Goal: Register for event/course

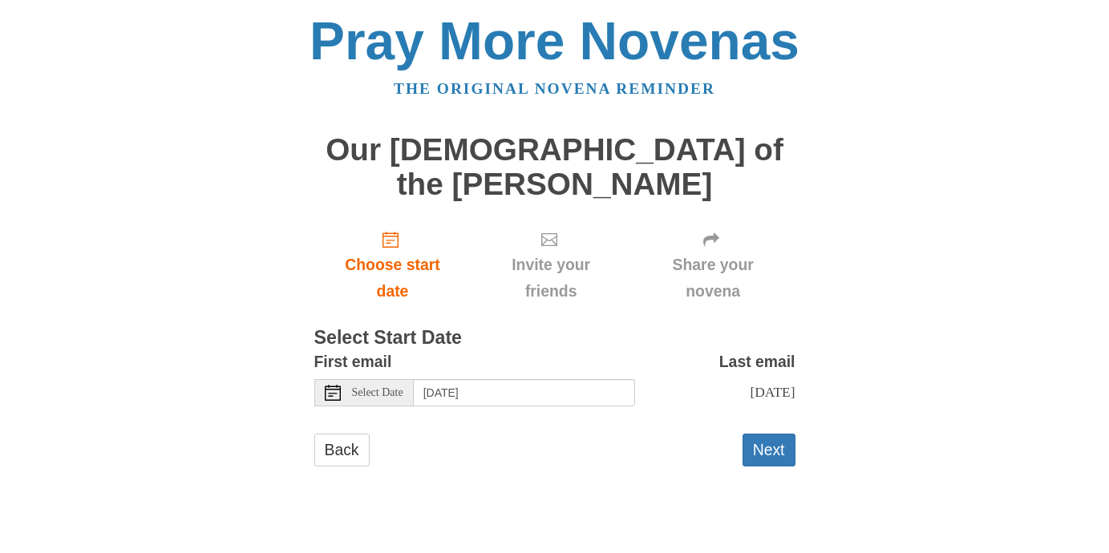
click at [328, 385] on icon at bounding box center [333, 393] width 16 height 16
click at [329, 385] on use at bounding box center [333, 393] width 16 height 16
click at [330, 385] on use at bounding box center [333, 393] width 16 height 16
click at [330, 385] on icon at bounding box center [333, 393] width 16 height 16
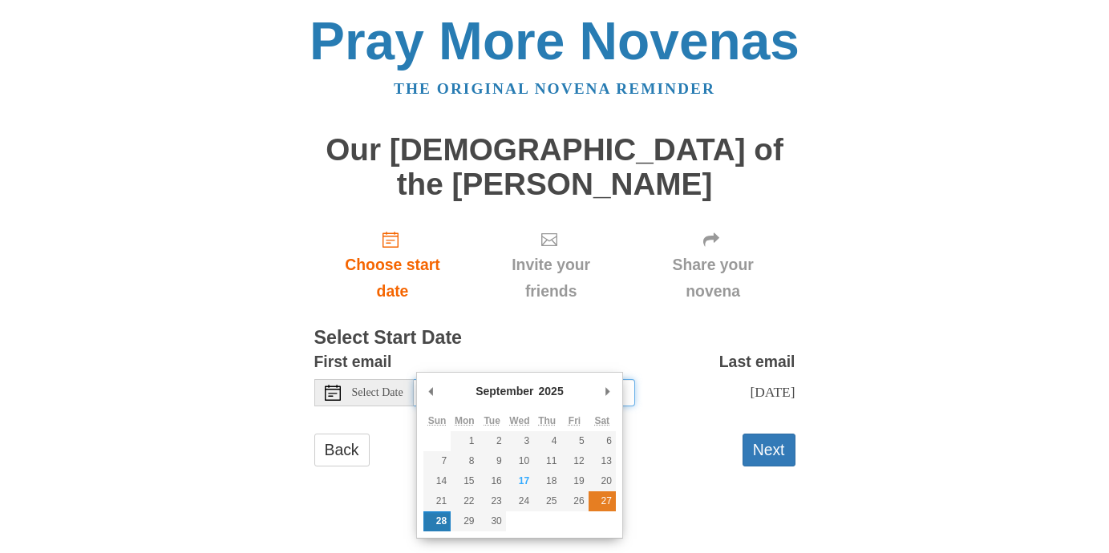
type input "Saturday, September 27th"
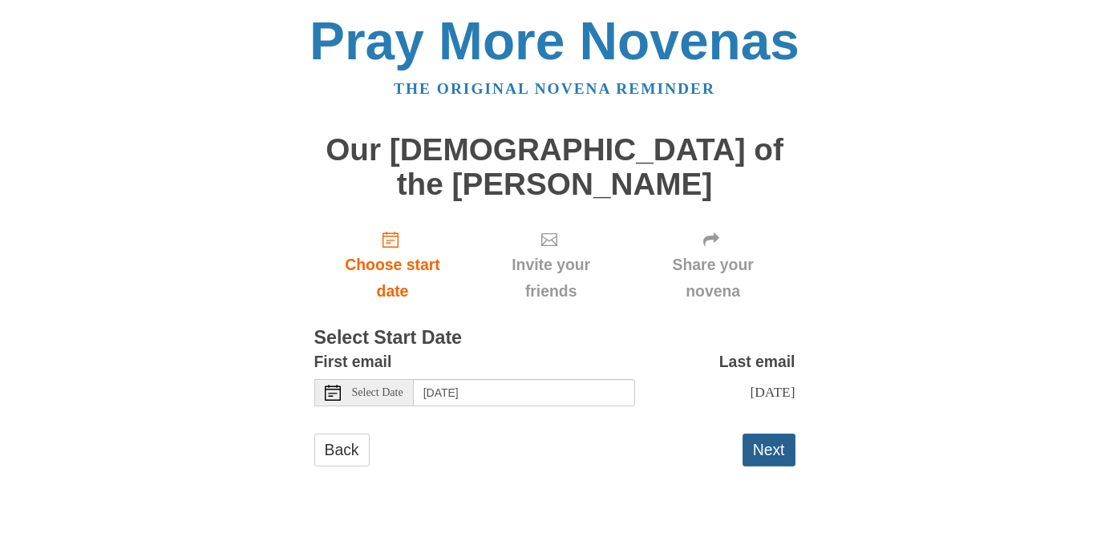
click at [774, 434] on button "Next" at bounding box center [768, 450] width 53 height 33
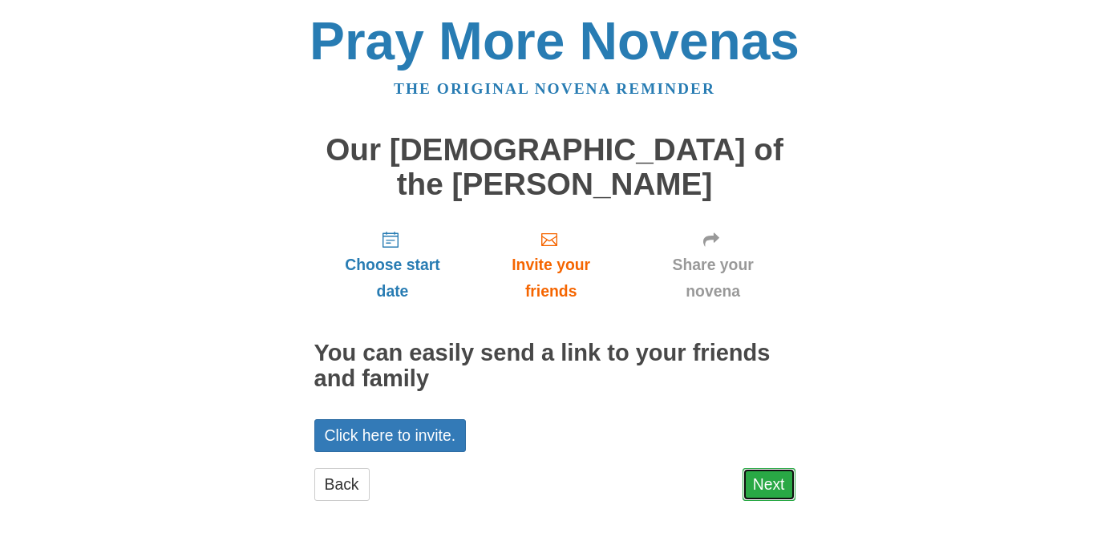
click at [772, 468] on link "Next" at bounding box center [768, 484] width 53 height 33
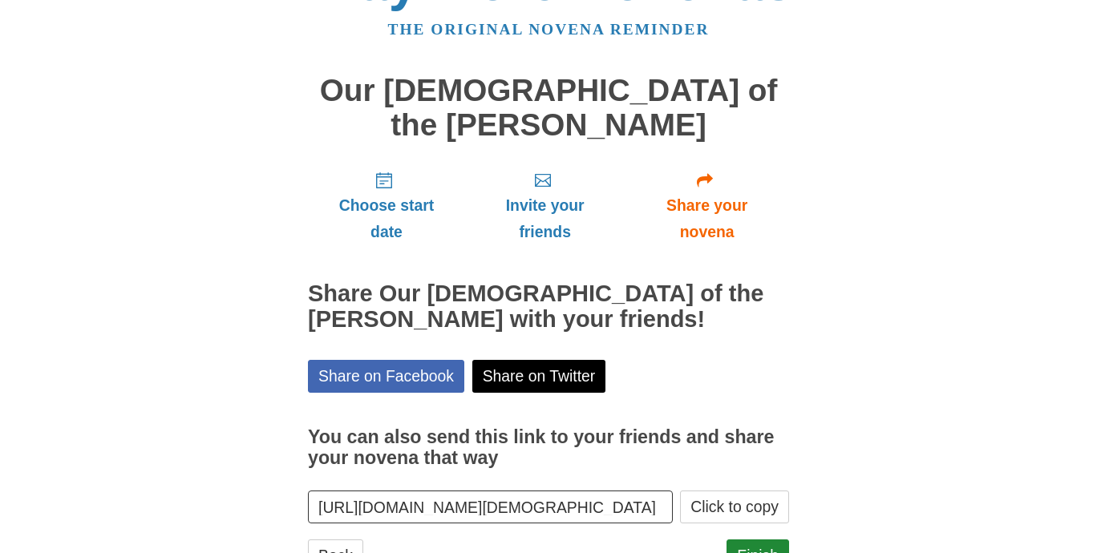
scroll to position [91, 0]
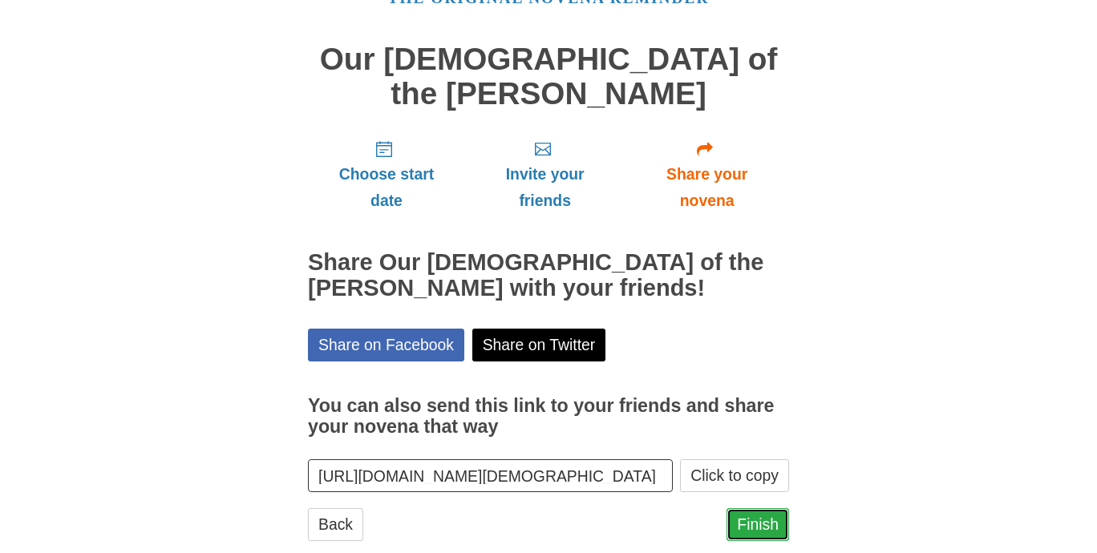
click at [764, 508] on link "Finish" at bounding box center [757, 524] width 63 height 33
